Goal: Task Accomplishment & Management: Manage account settings

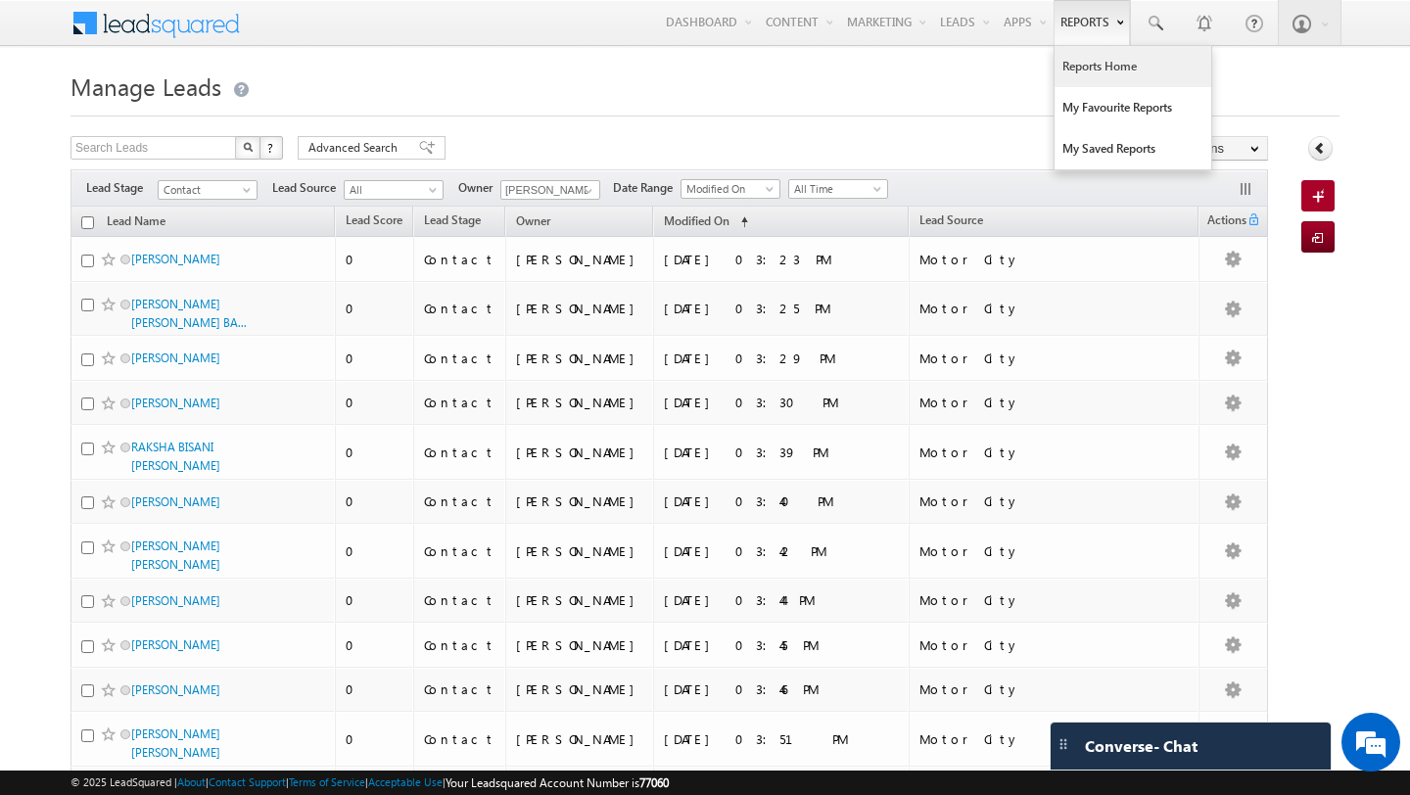
click at [1093, 67] on link "Reports Home" at bounding box center [1132, 66] width 157 height 41
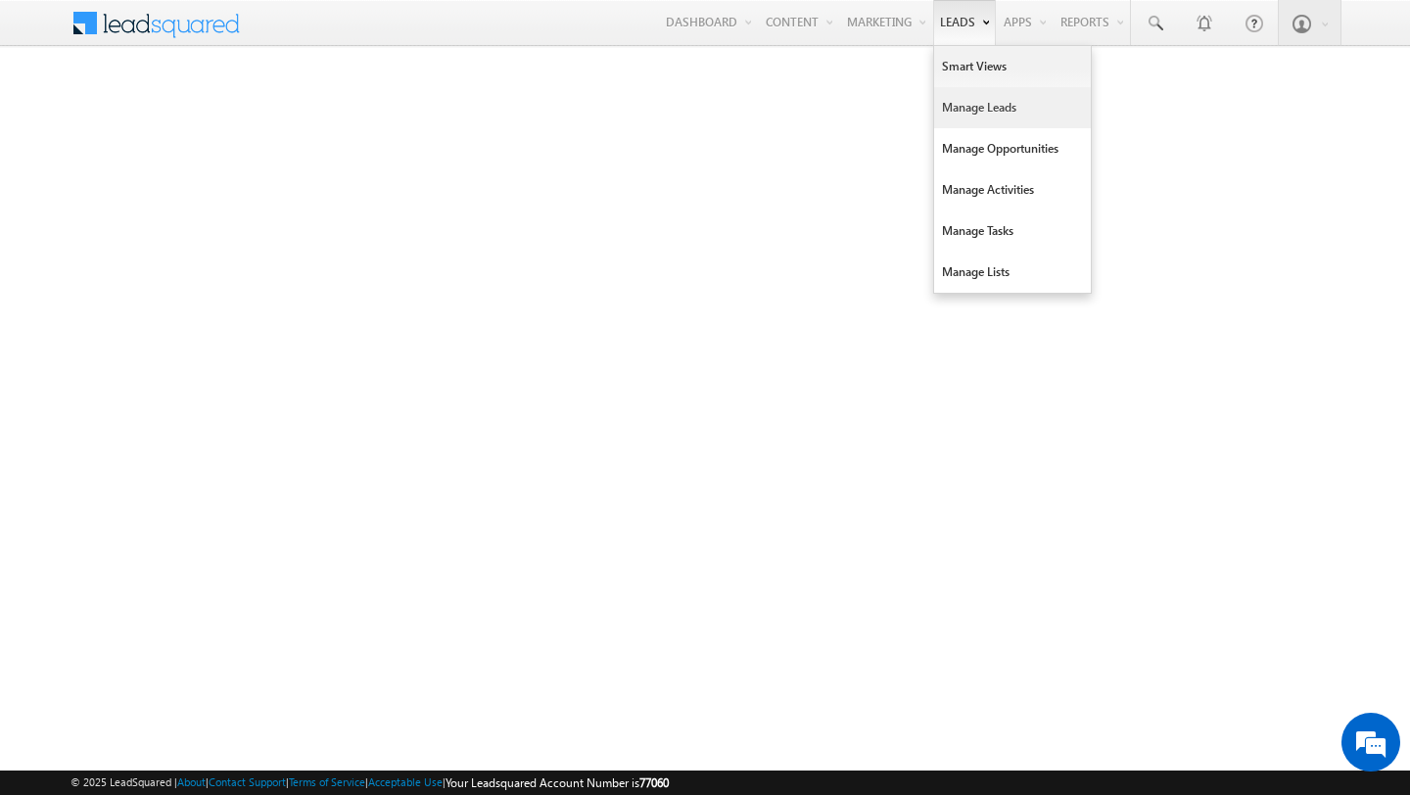
click at [964, 113] on link "Manage Leads" at bounding box center [1012, 107] width 157 height 41
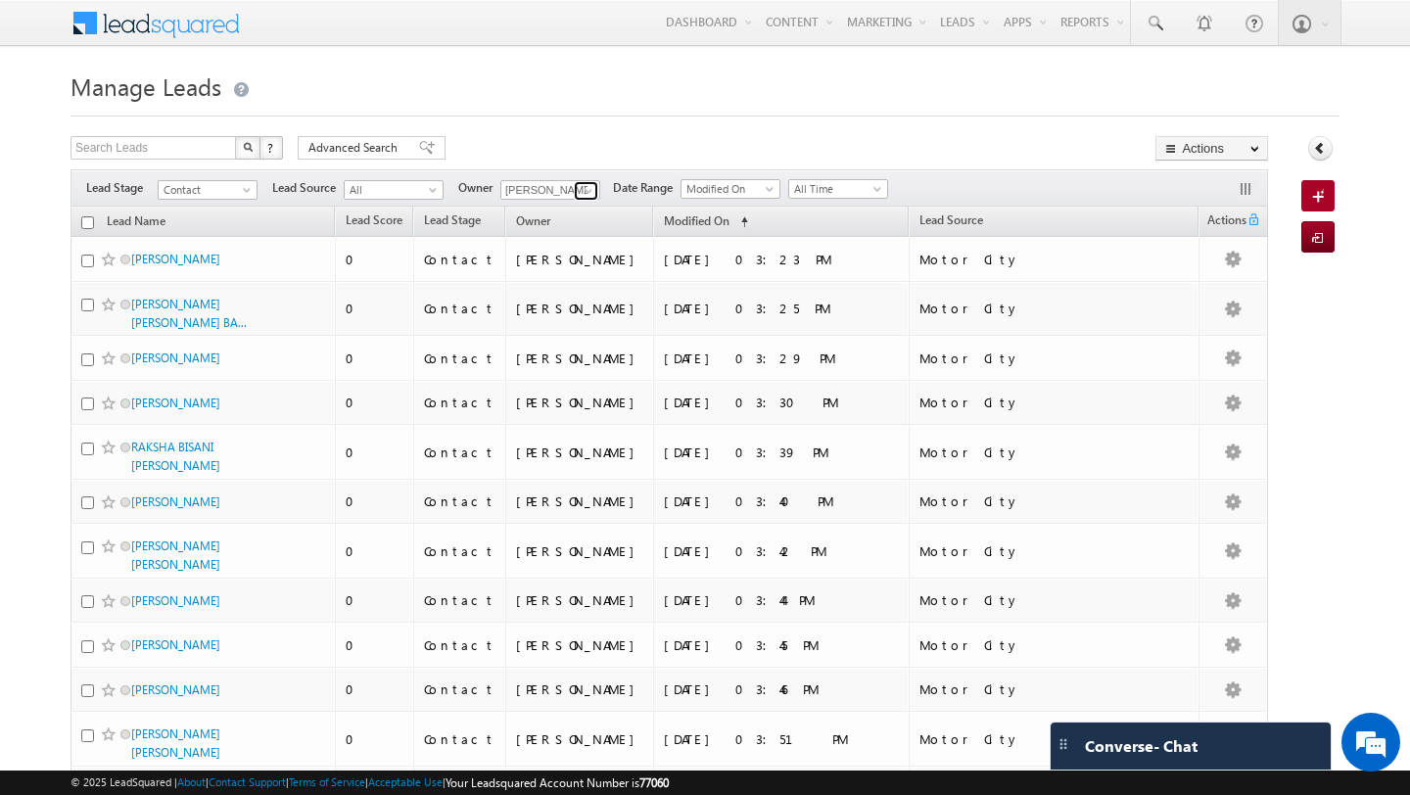
click at [597, 193] on link at bounding box center [586, 191] width 24 height 20
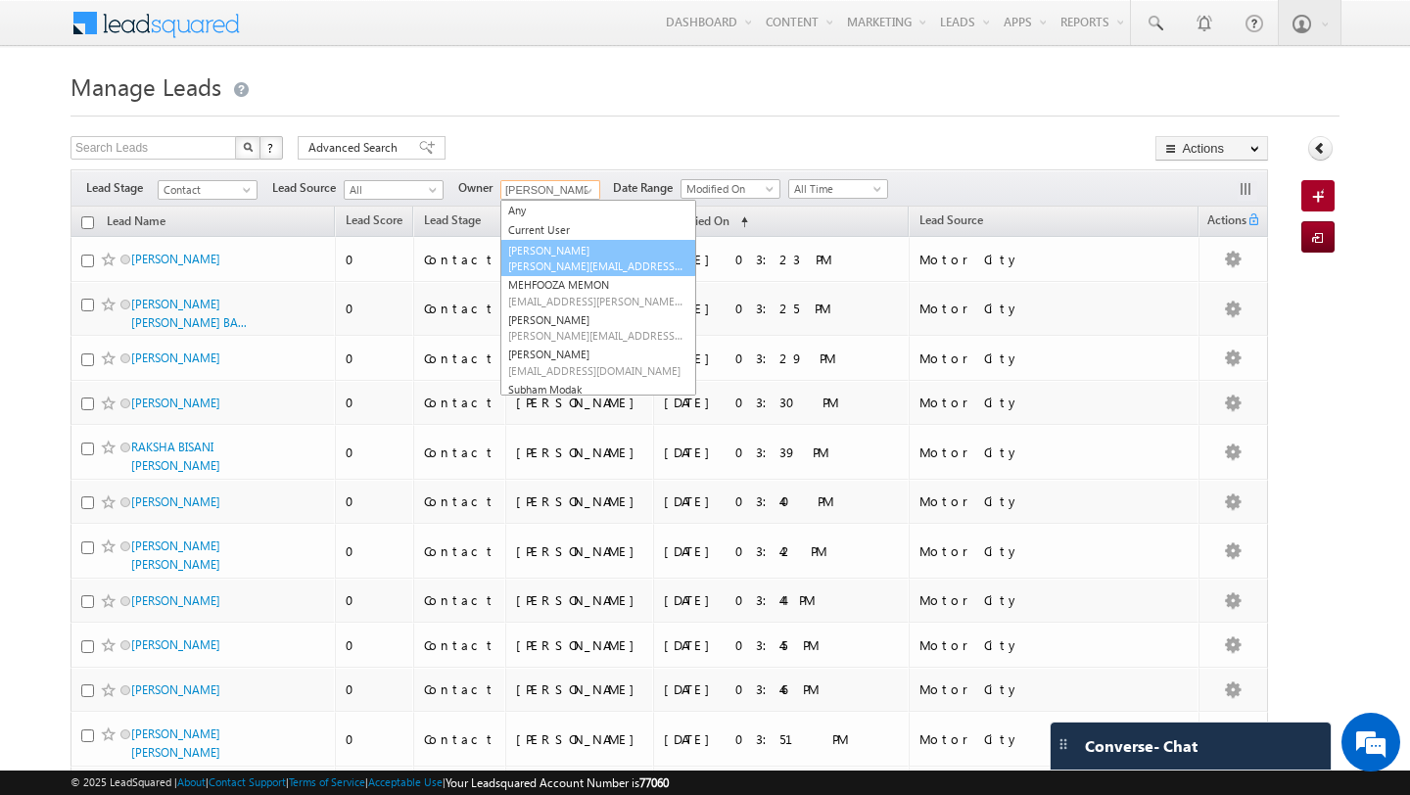
click at [559, 261] on span "anand.pandey@indglobal.ae" at bounding box center [596, 265] width 176 height 15
type input "[PERSON_NAME]"
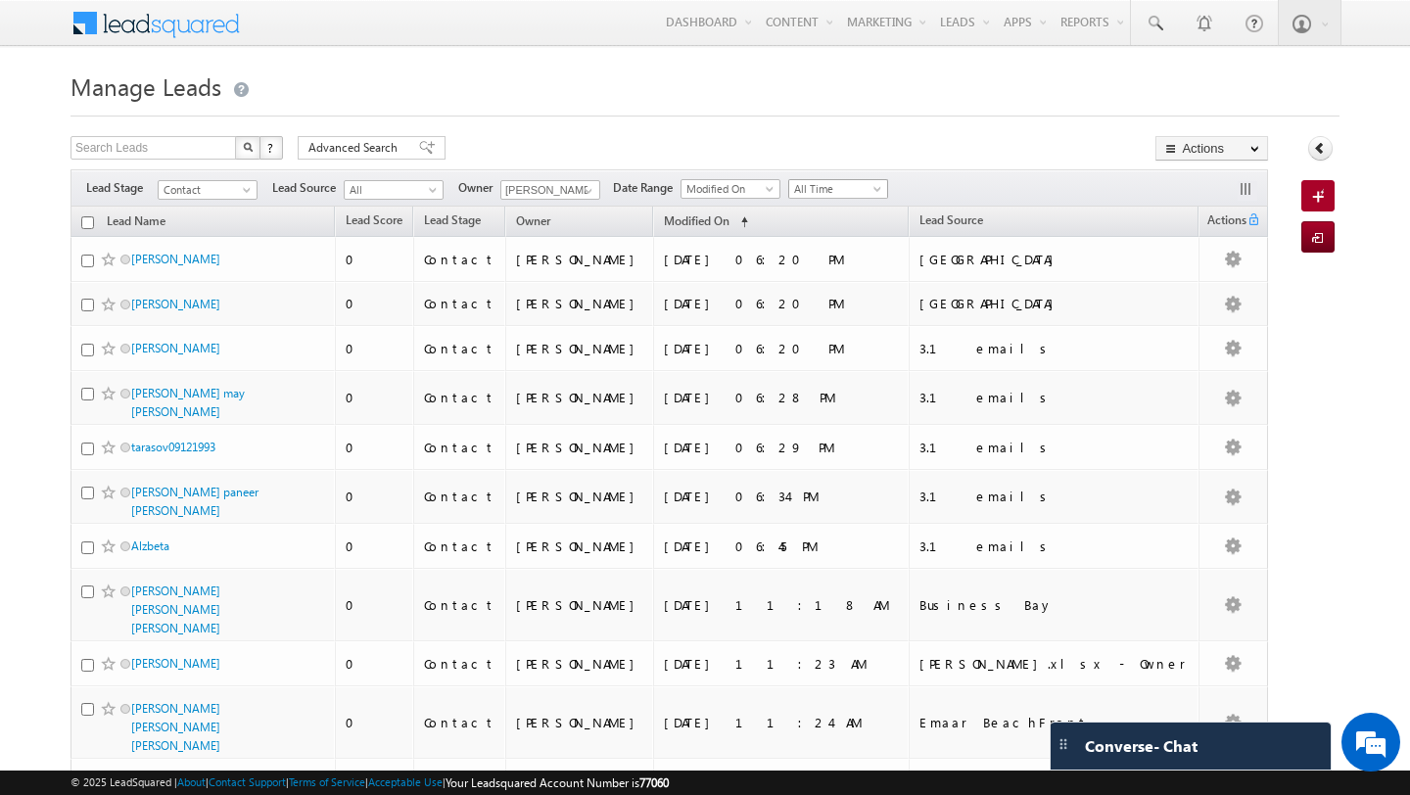
click at [831, 196] on span "All Time" at bounding box center [835, 189] width 93 height 18
click at [817, 281] on link "Today" at bounding box center [841, 273] width 99 height 18
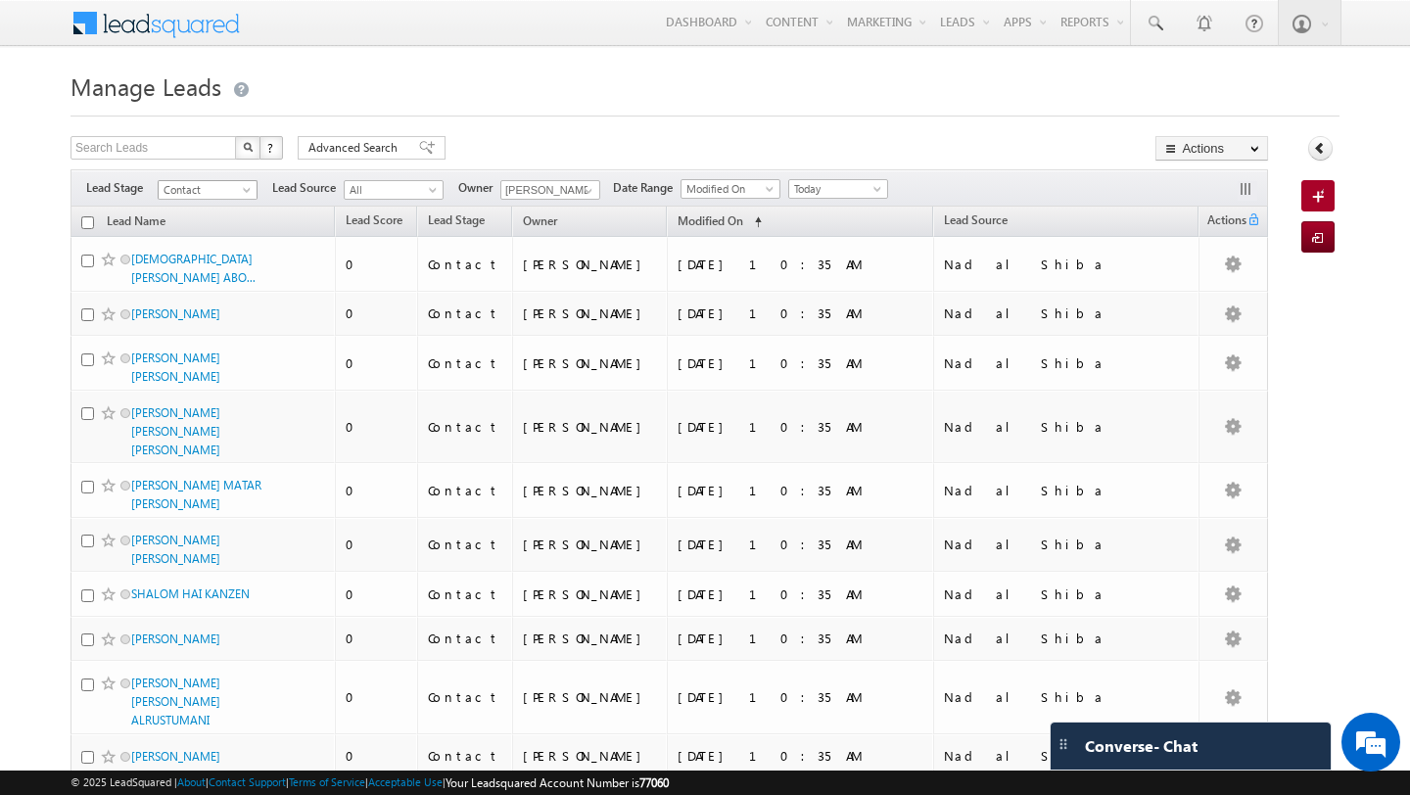
click at [212, 193] on span "Contact" at bounding box center [205, 190] width 93 height 18
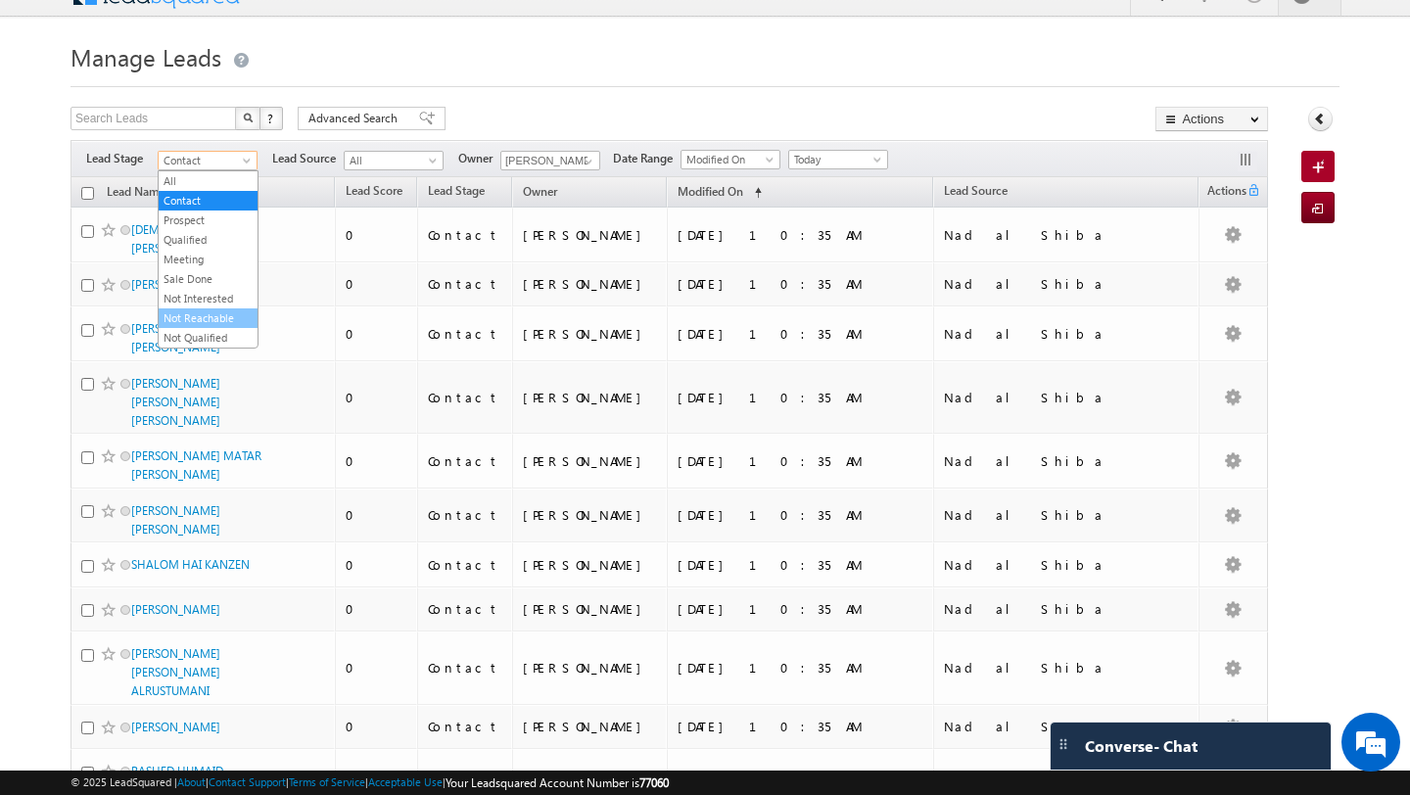
scroll to position [33, 0]
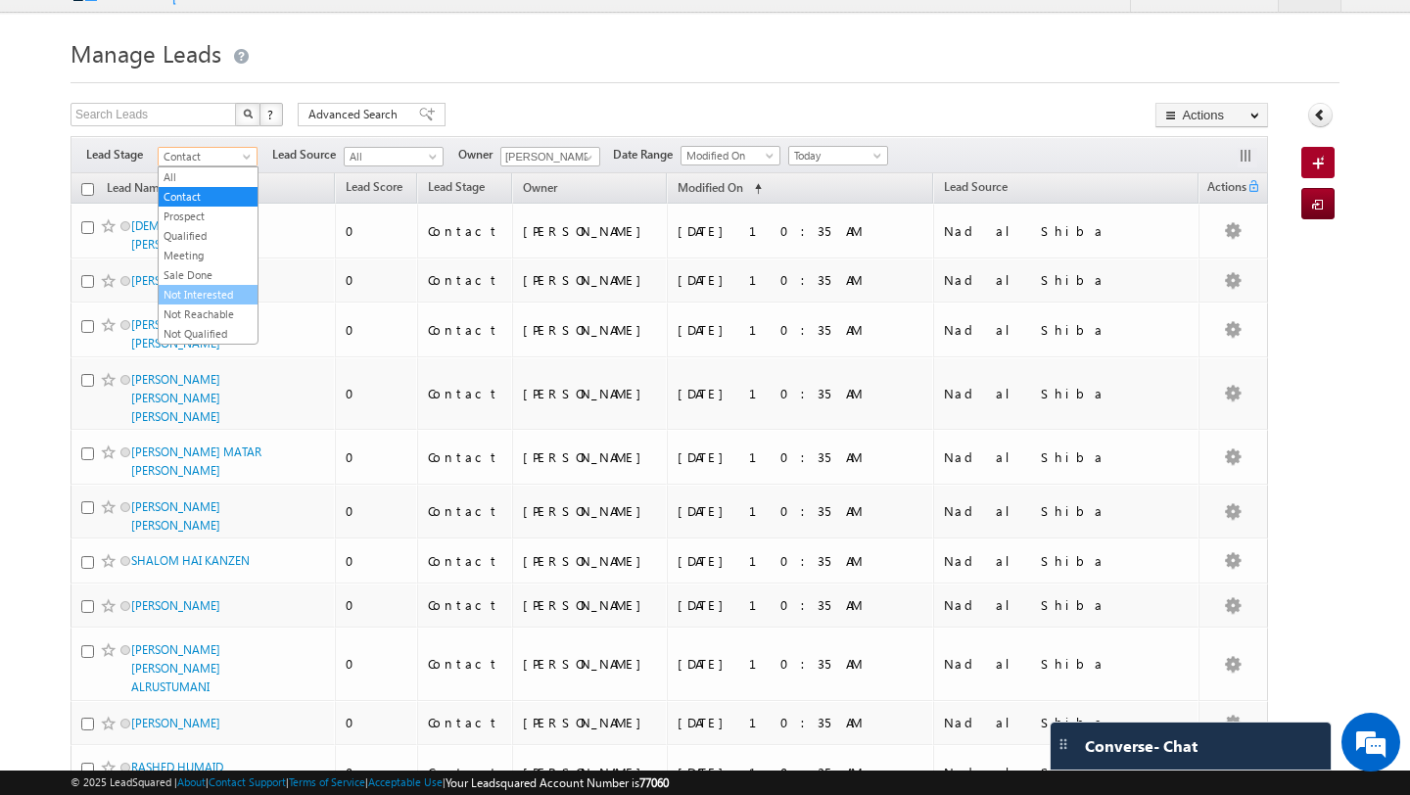
click at [191, 302] on link "Not Interested" at bounding box center [208, 295] width 99 height 18
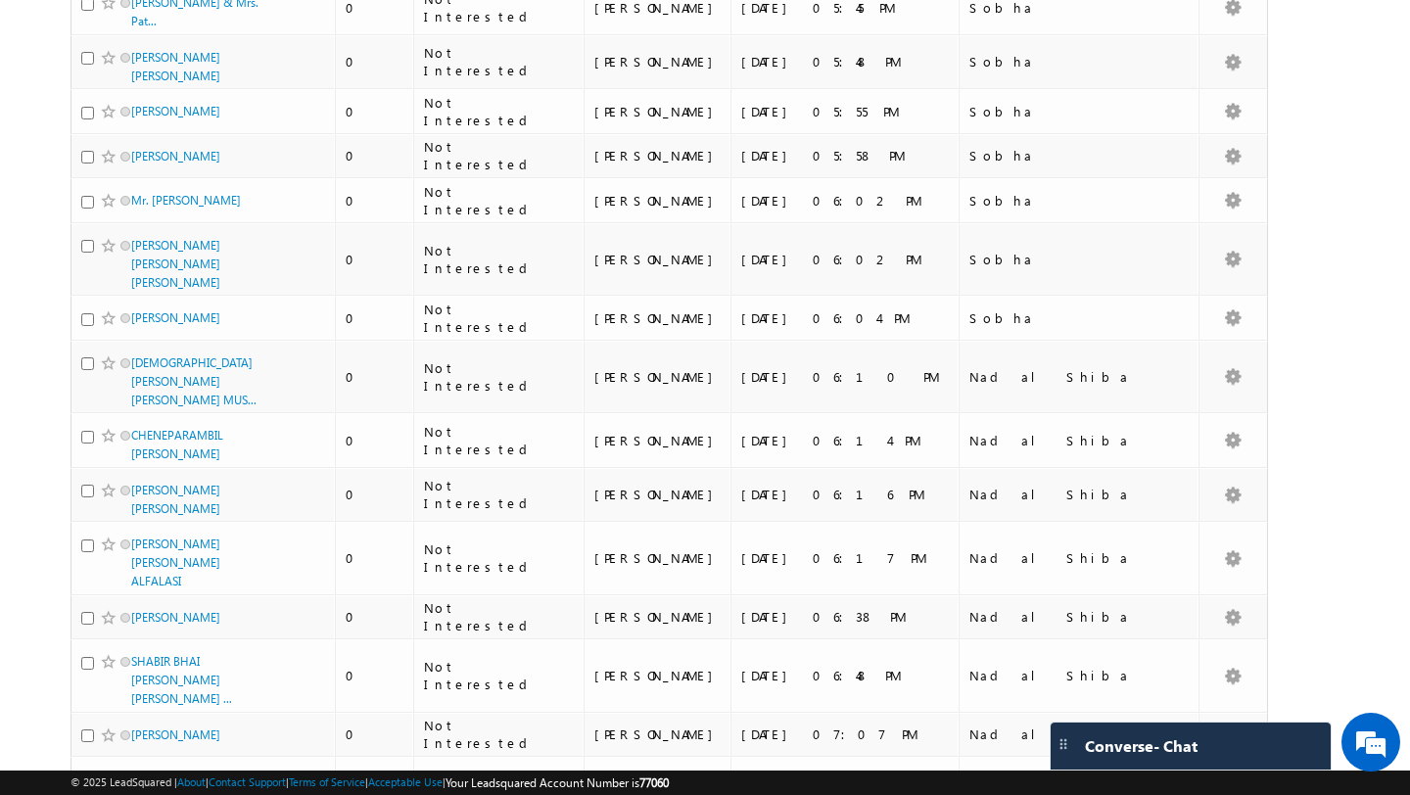
scroll to position [4503, 0]
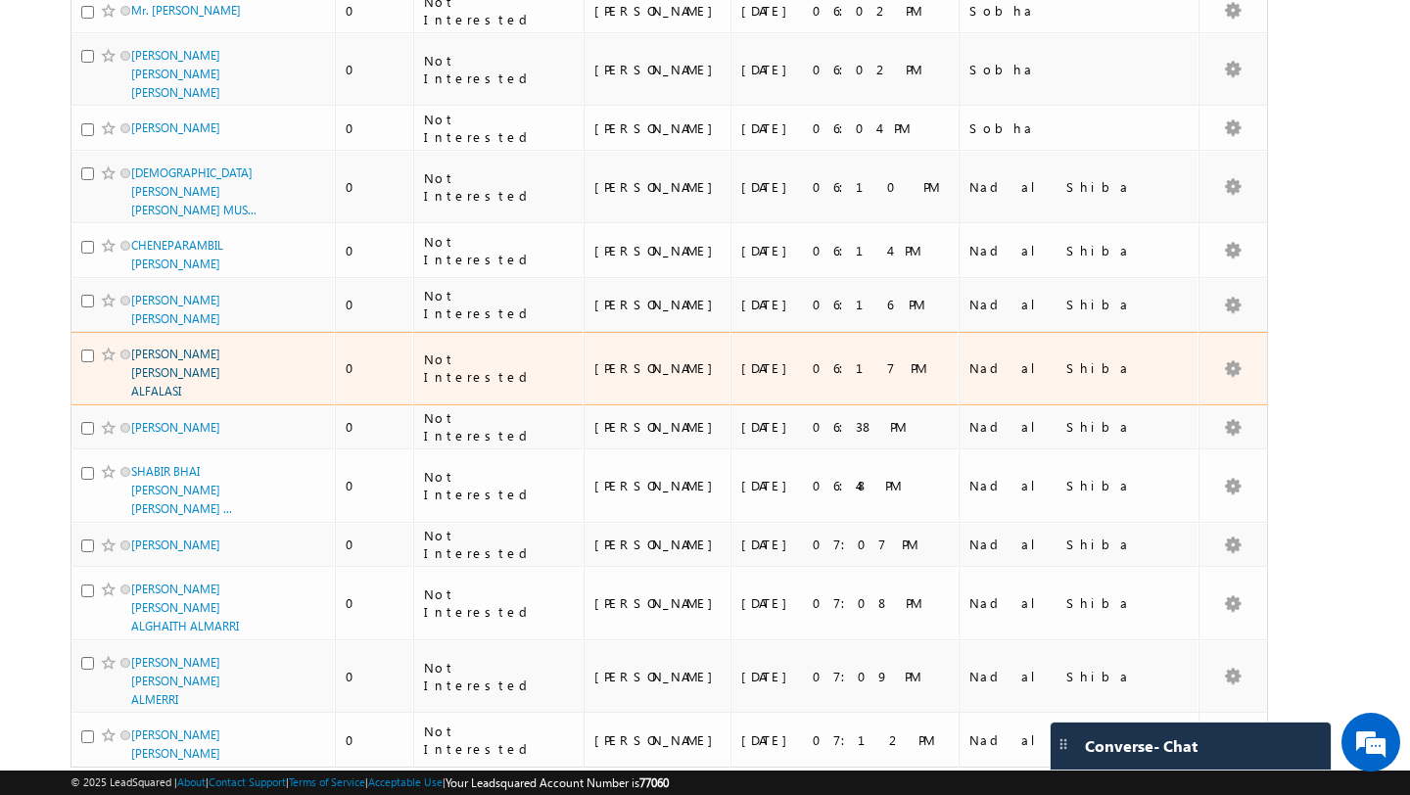
click at [200, 347] on link "ALI JUMA OMAIR SAEED ALFALASI" at bounding box center [175, 373] width 89 height 52
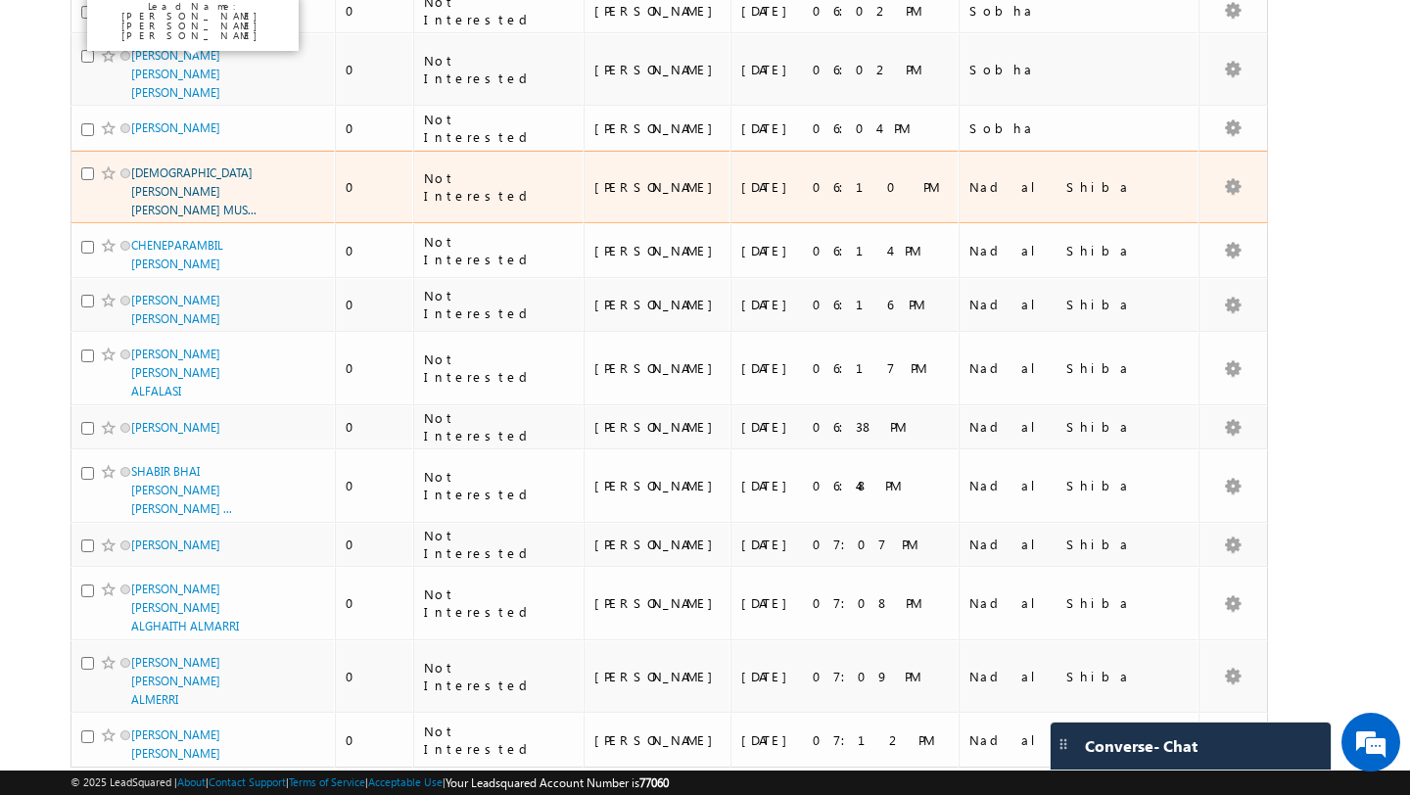
click at [160, 165] on link "MUHAMMAD FAISAL ZAKARIA ZAKARIA HAJI MUS..." at bounding box center [193, 191] width 125 height 52
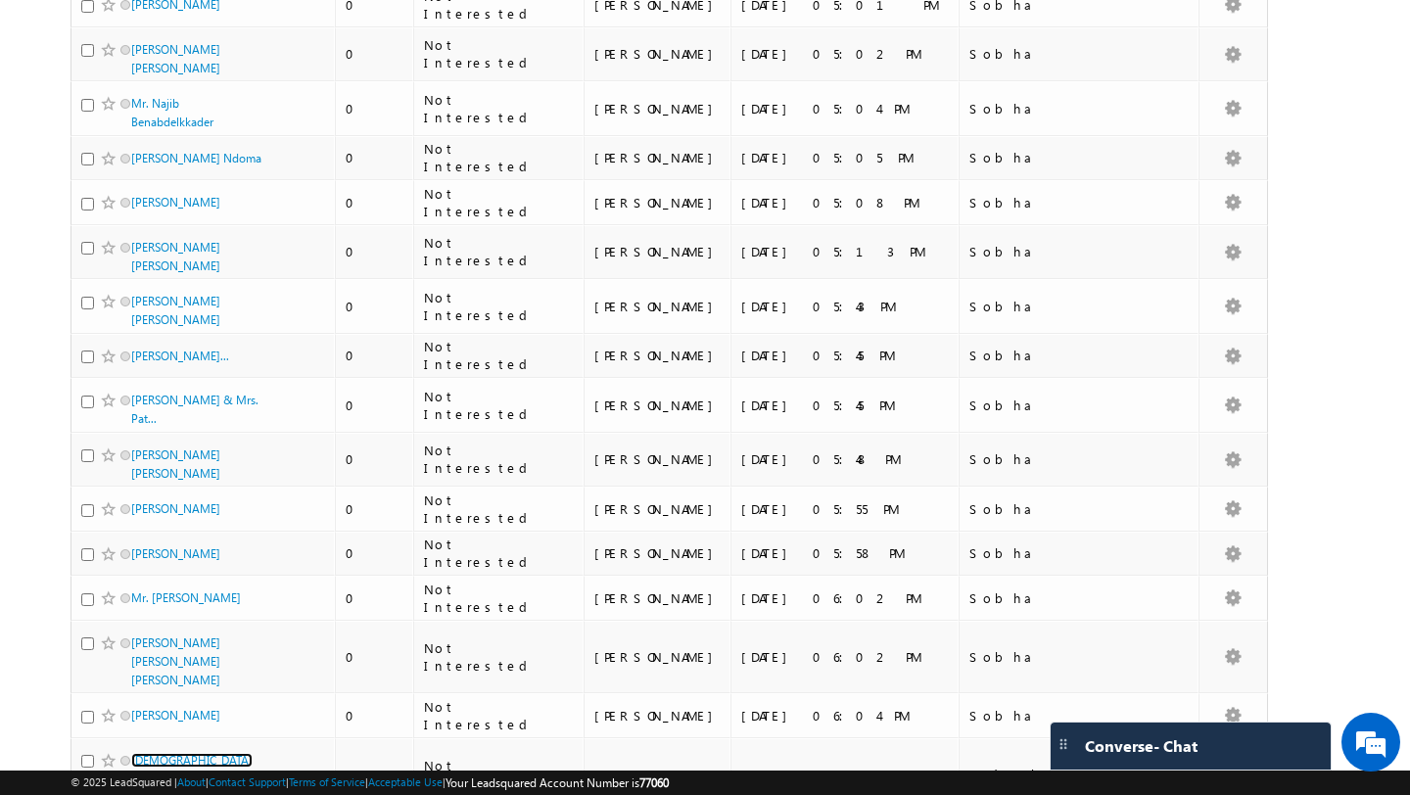
scroll to position [3862, 0]
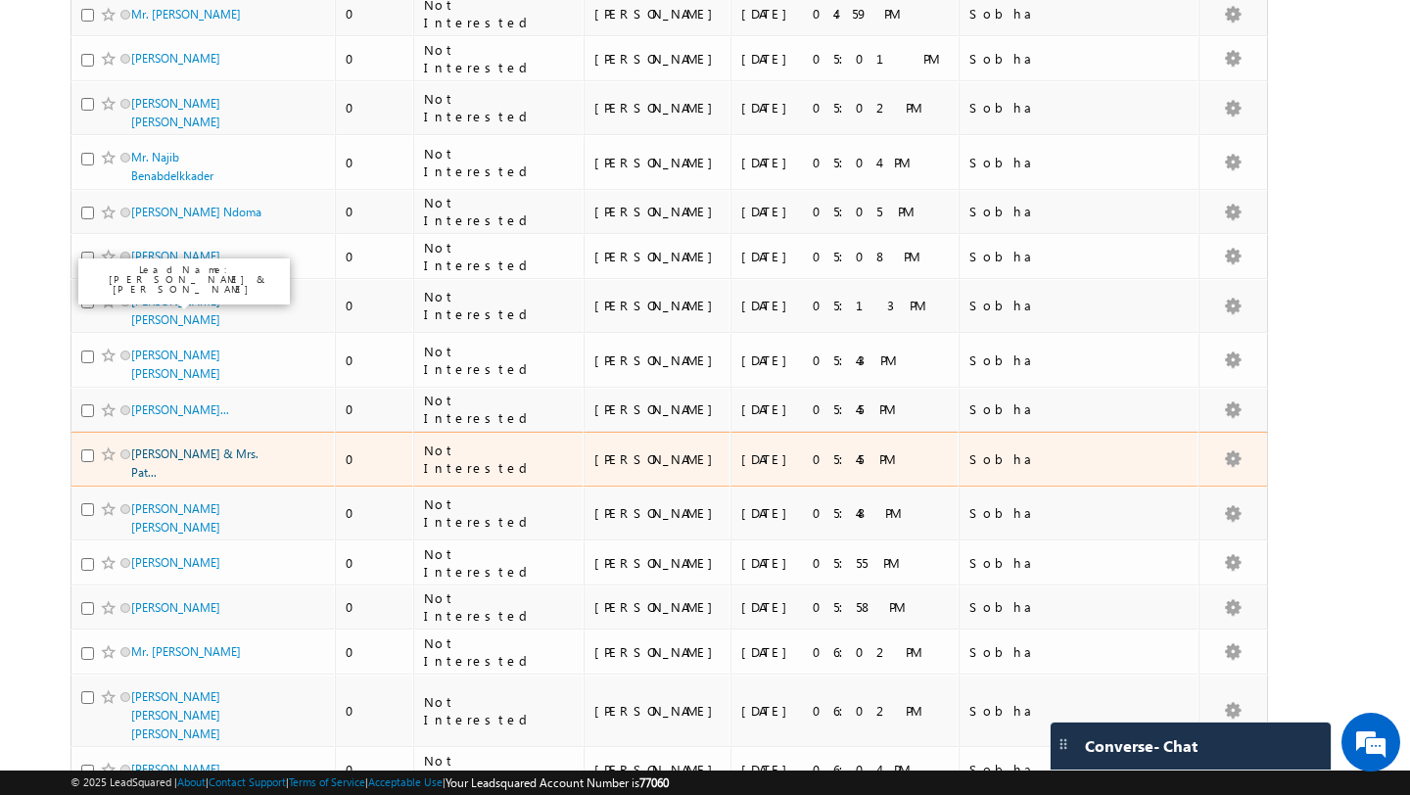
click at [171, 446] on link "Mr. Andrew Donald Mascarenhas & Mrs. Pat..." at bounding box center [194, 462] width 127 height 33
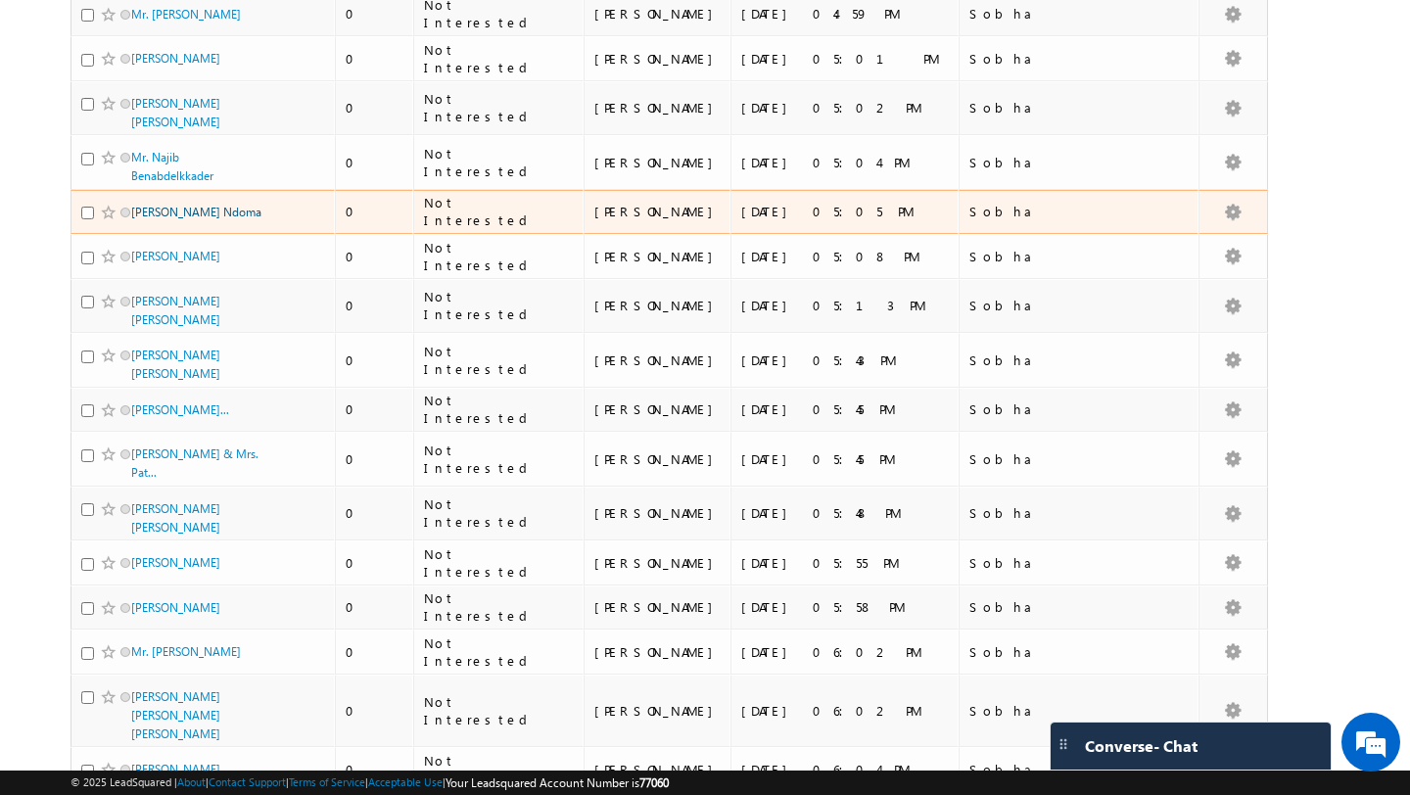
click at [179, 205] on link "Mr. Aaron Zumbua Ndoma" at bounding box center [196, 212] width 130 height 15
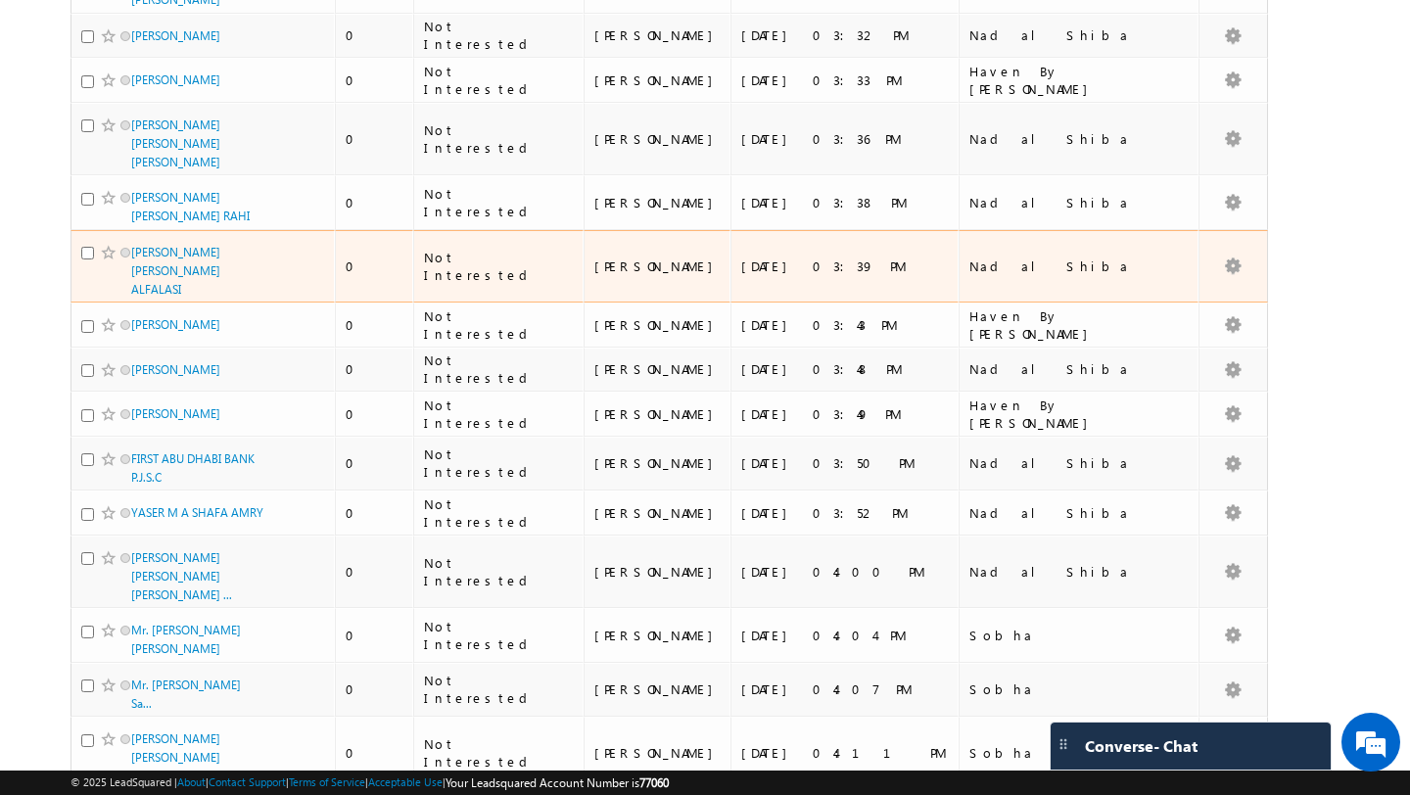
scroll to position [2304, 0]
